Goal: Information Seeking & Learning: Learn about a topic

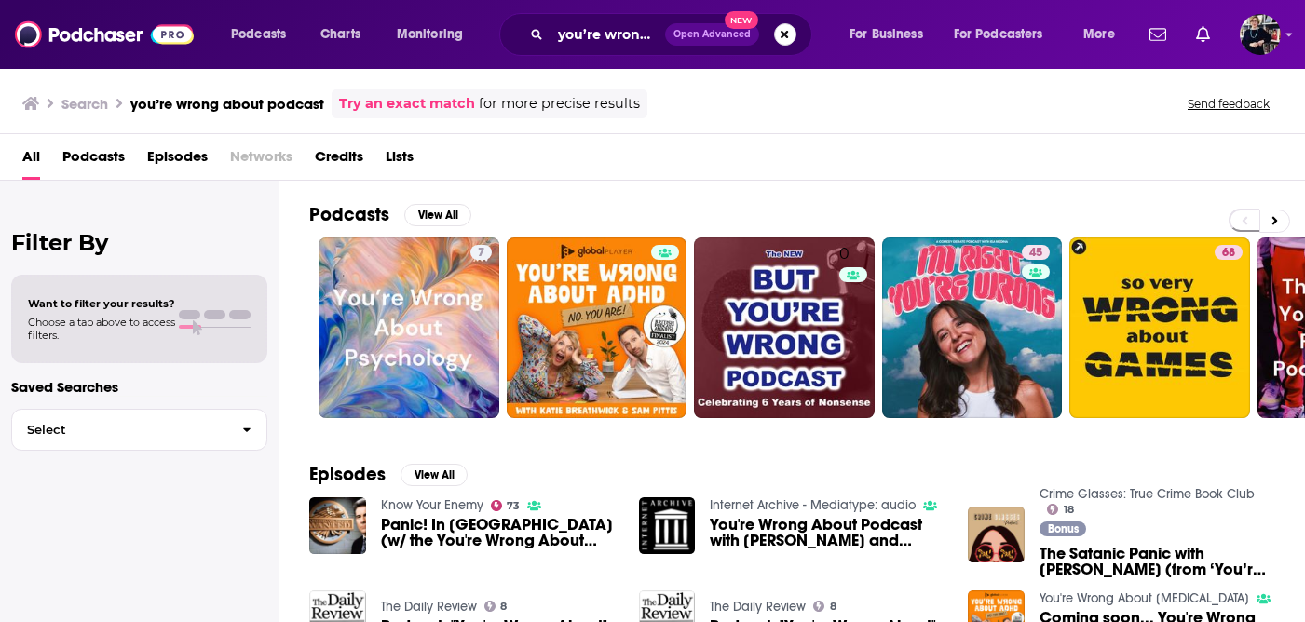
click at [776, 34] on button "Search podcasts, credits, & more..." at bounding box center [785, 34] width 22 height 22
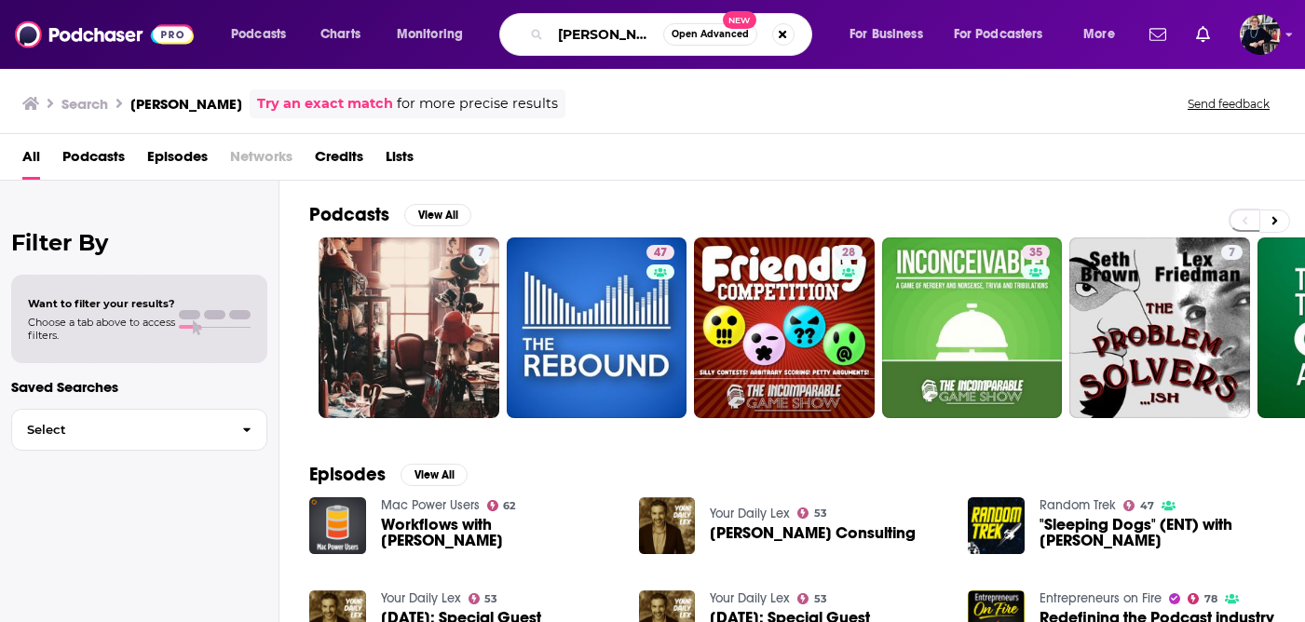
click at [653, 32] on input "[PERSON_NAME]" at bounding box center [607, 35] width 113 height 30
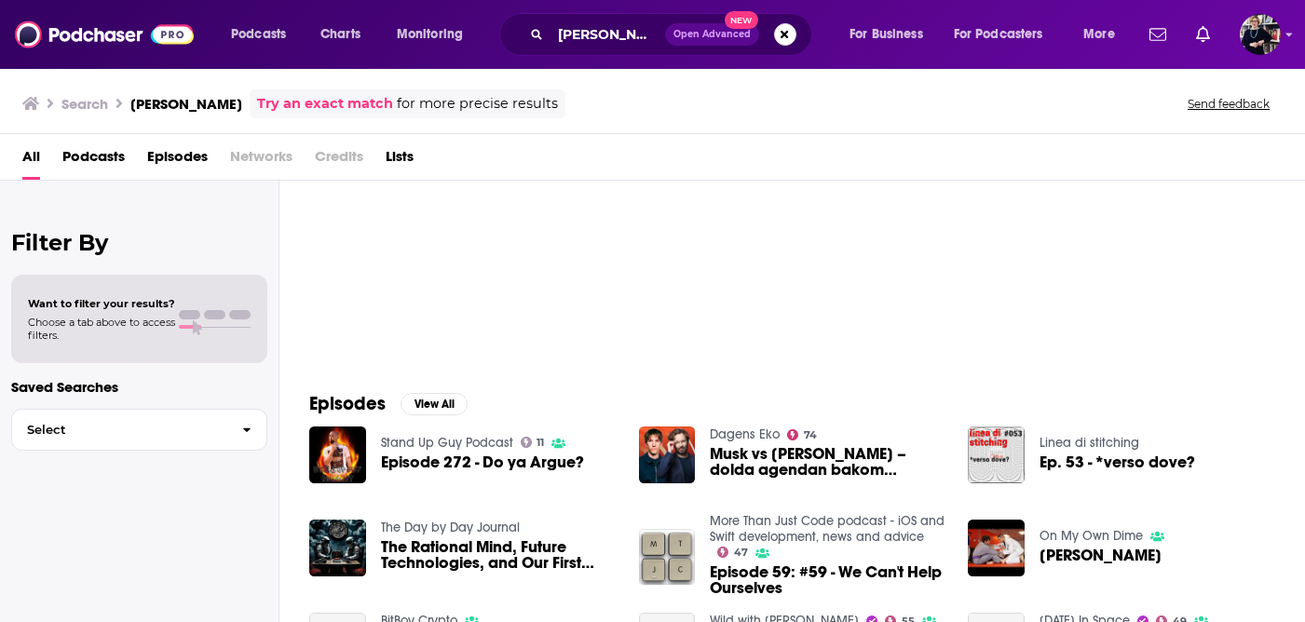
scroll to position [96, 0]
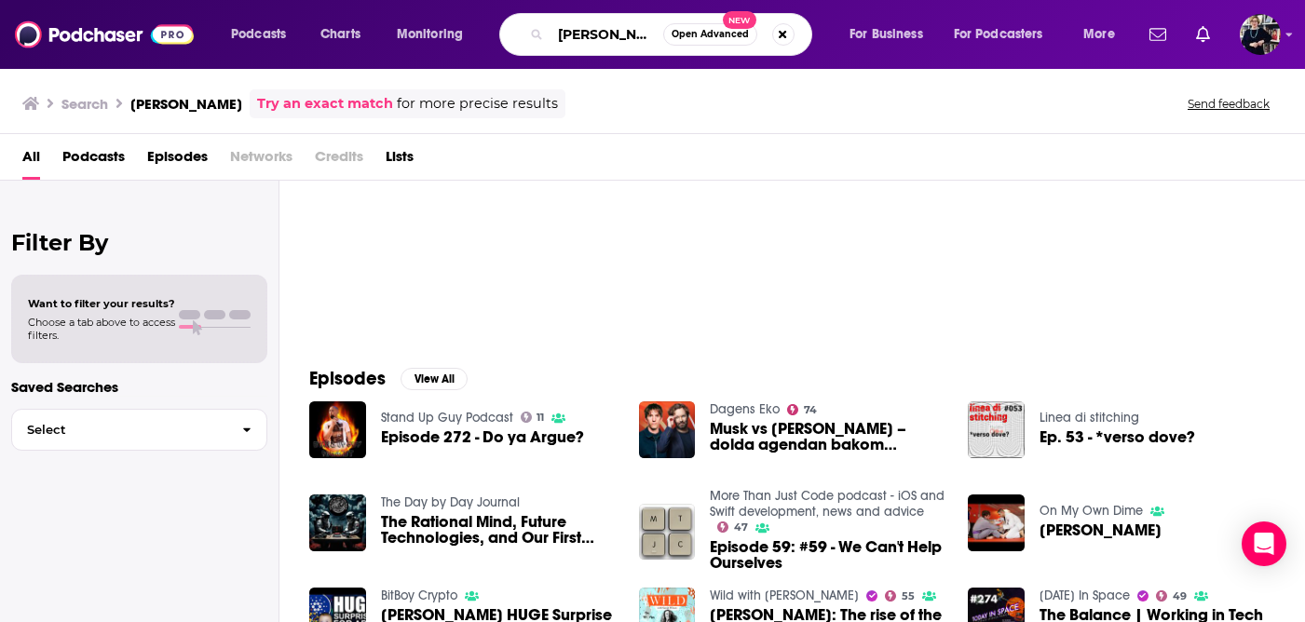
drag, startPoint x: 645, startPoint y: 33, endPoint x: 546, endPoint y: 24, distance: 99.1
click at [545, 29] on div "[PERSON_NAME] Open Advanced New" at bounding box center [655, 34] width 313 height 43
paste input "Lex Fr"
type input "[PERSON_NAME]"
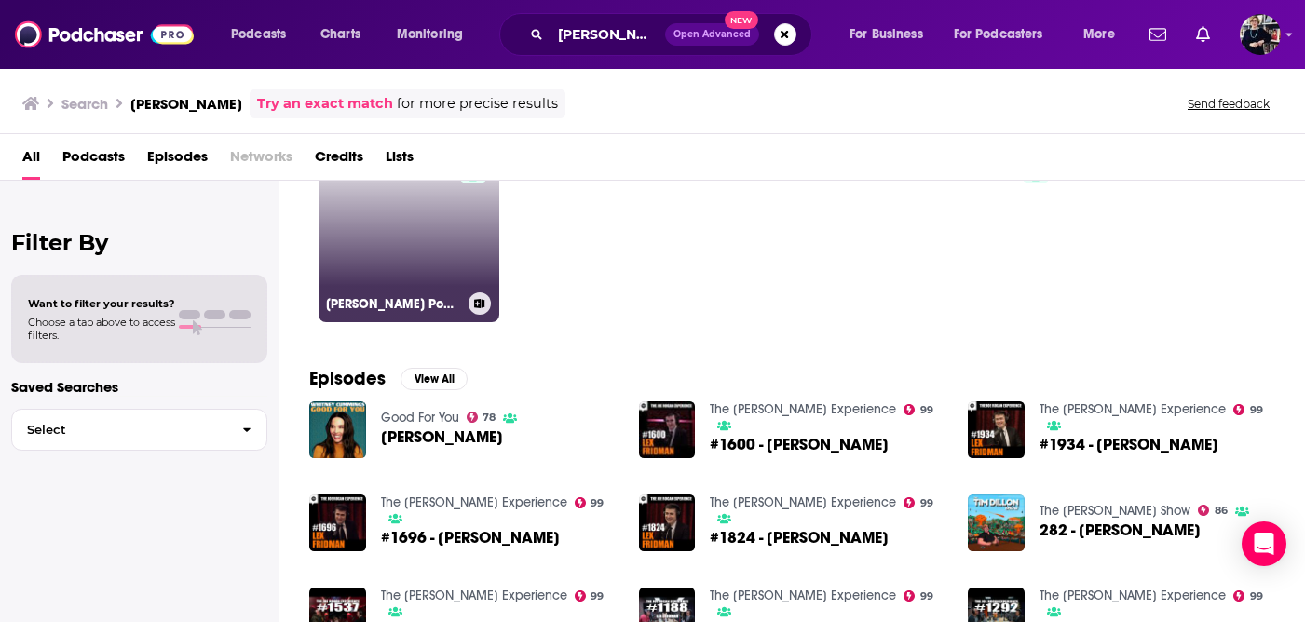
click at [433, 245] on link "93 [PERSON_NAME] Podcast" at bounding box center [409, 232] width 181 height 181
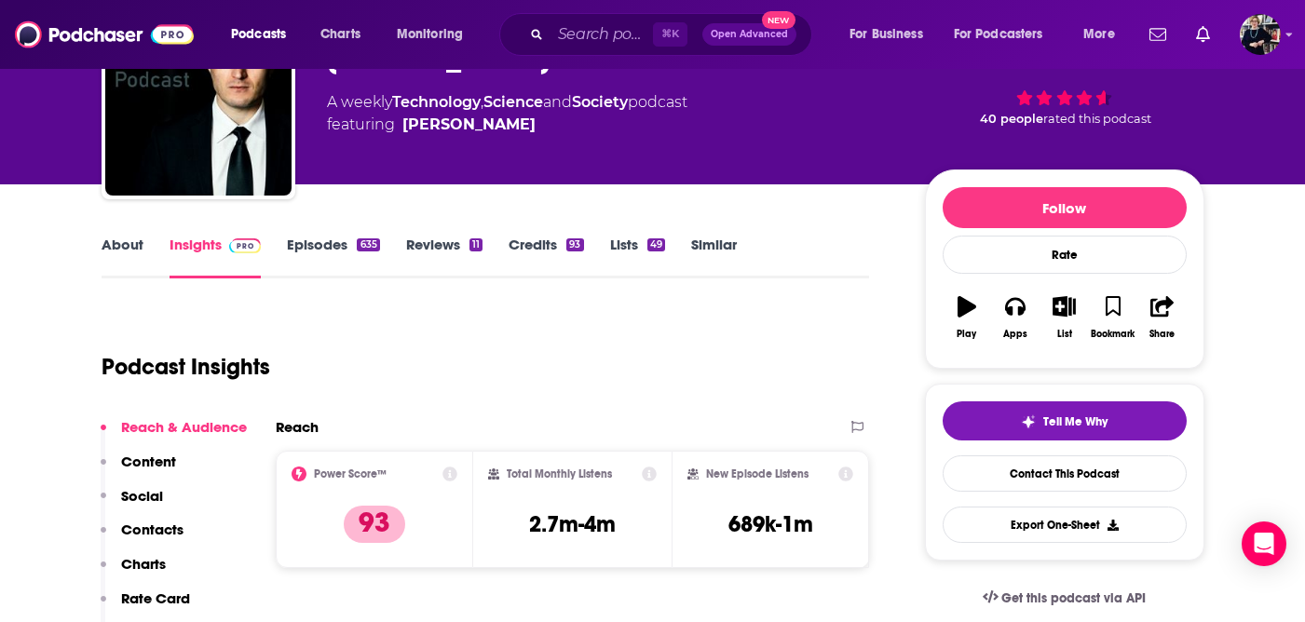
scroll to position [121, 0]
